Goal: Task Accomplishment & Management: Use online tool/utility

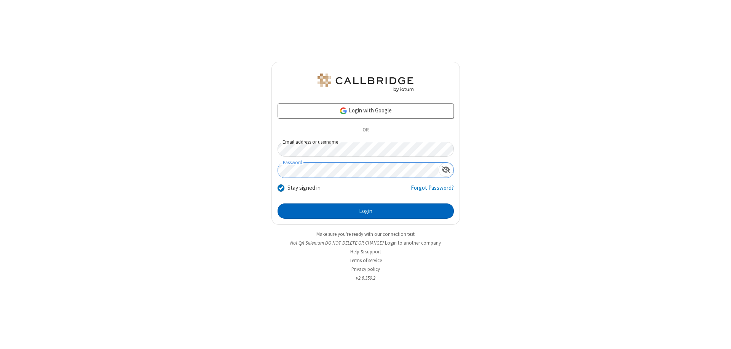
click at [366, 211] on button "Login" at bounding box center [366, 210] width 176 height 15
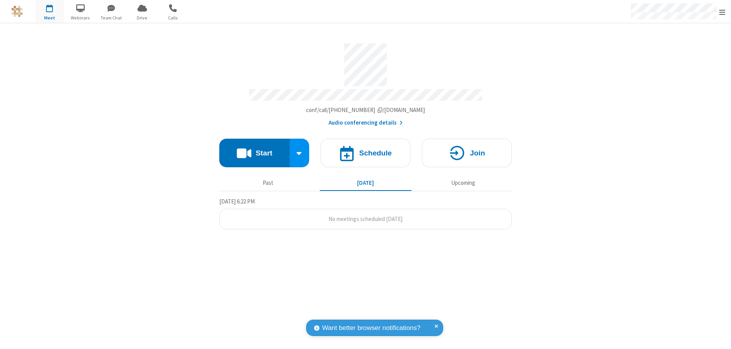
click at [254, 149] on button "Start" at bounding box center [254, 153] width 70 height 29
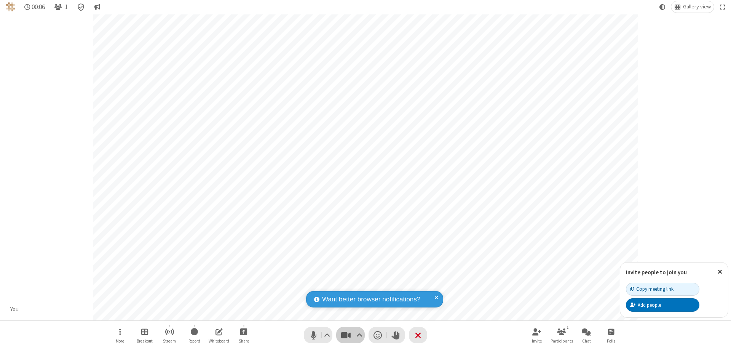
click at [346, 335] on span "Stop video (⌘+Shift+V)" at bounding box center [345, 335] width 11 height 11
click at [346, 335] on span "Start video (⌘+Shift+V)" at bounding box center [345, 335] width 11 height 11
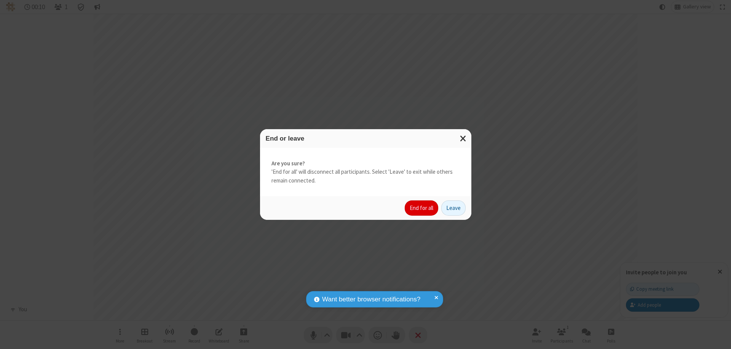
click at [422, 208] on button "End for all" at bounding box center [422, 207] width 34 height 15
